Goal: Task Accomplishment & Management: Use online tool/utility

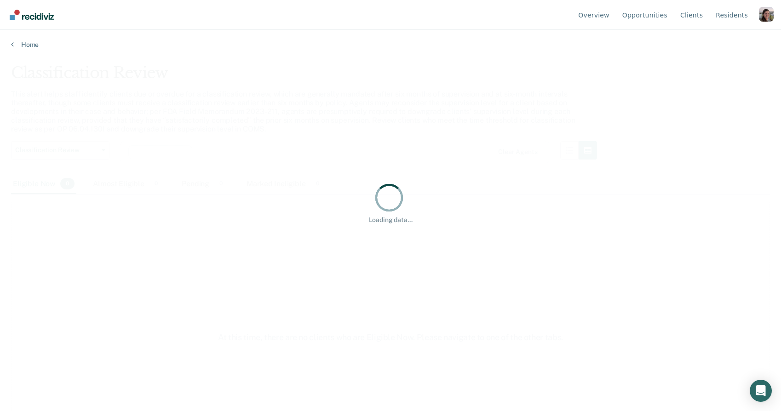
click at [760, 16] on div "Profile dropdown button" at bounding box center [766, 14] width 15 height 15
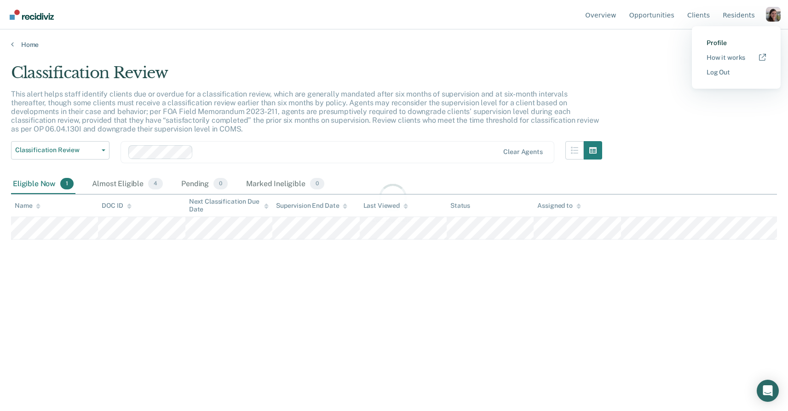
click at [716, 39] on link "Profile" at bounding box center [735, 43] width 59 height 8
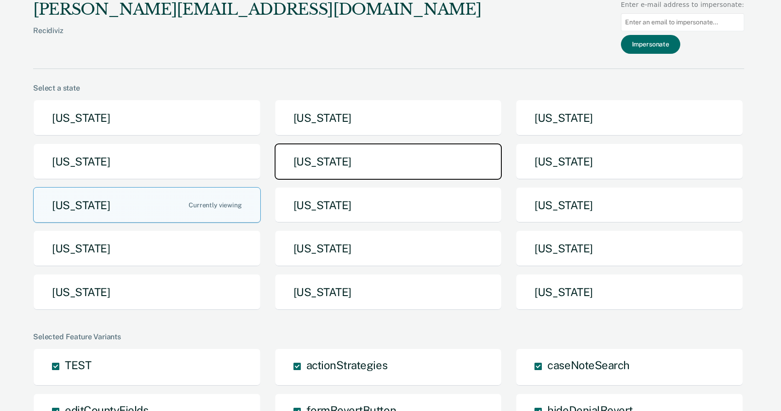
click at [293, 165] on button "[US_STATE]" at bounding box center [389, 161] width 228 height 36
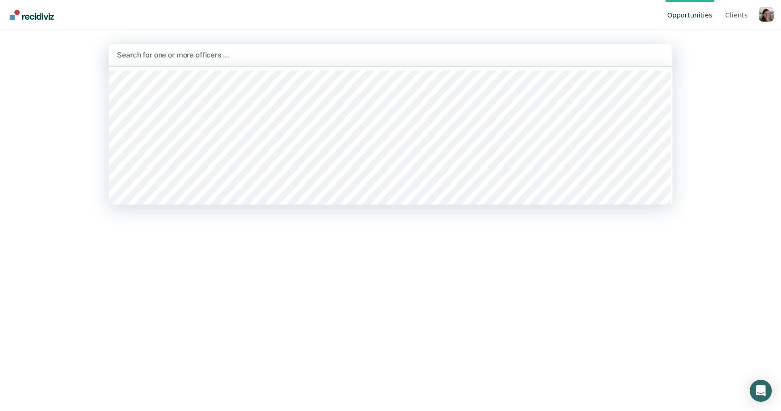
click at [264, 57] on div at bounding box center [390, 55] width 547 height 11
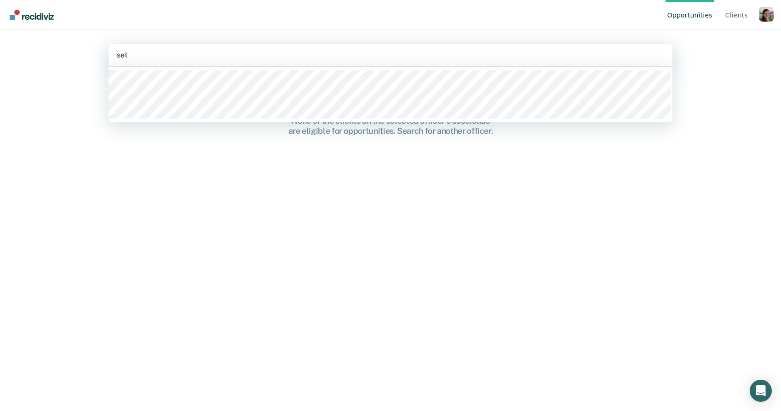
type input "[PERSON_NAME]"
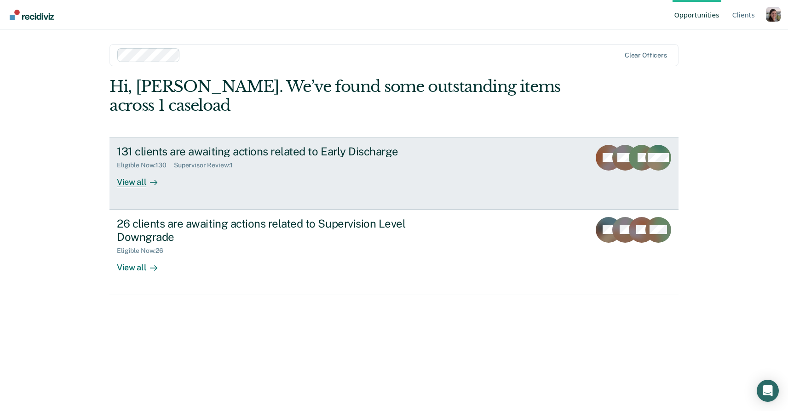
click at [149, 187] on link "131 clients are awaiting actions related to Early Discharge Eligible Now : 130 …" at bounding box center [393, 173] width 569 height 73
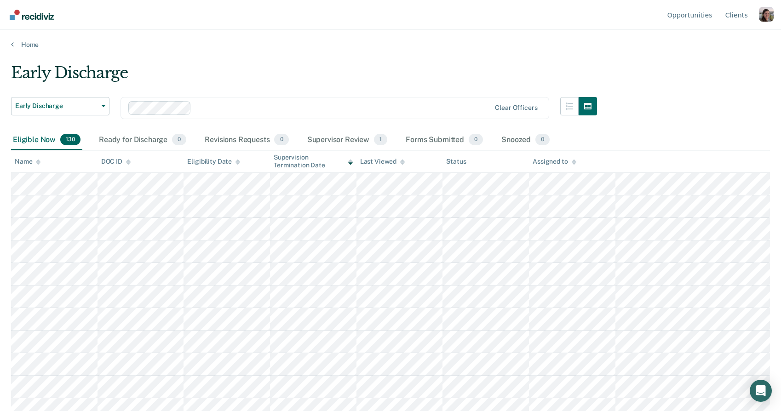
click at [555, 59] on main "Early Discharge Early Discharge Early Discharge Supervision Level Downgrade Cle…" at bounding box center [390, 229] width 781 height 360
click at [438, 71] on div "Early Discharge" at bounding box center [304, 76] width 586 height 26
